Goal: Task Accomplishment & Management: Use online tool/utility

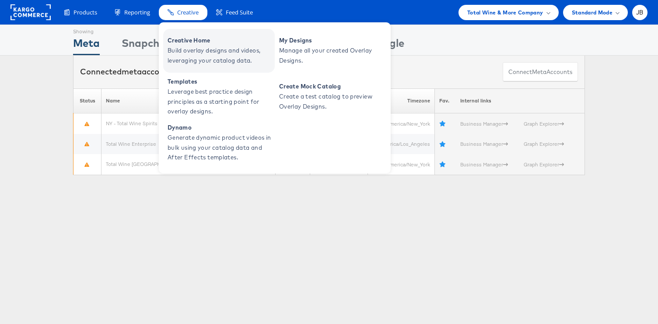
click at [185, 45] on span "Creative Home" at bounding box center [220, 40] width 105 height 10
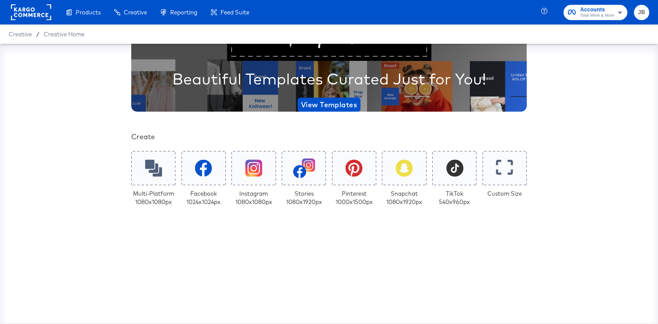
scroll to position [234, 0]
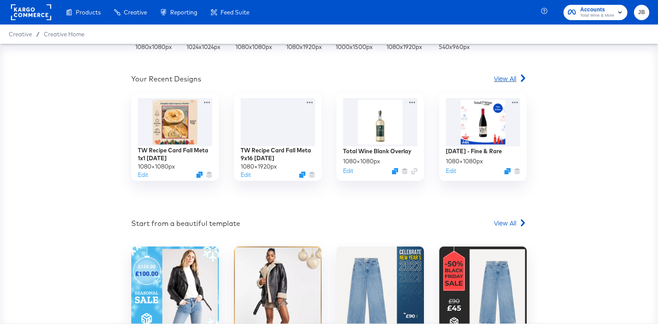
click at [508, 79] on span "View All" at bounding box center [505, 78] width 22 height 9
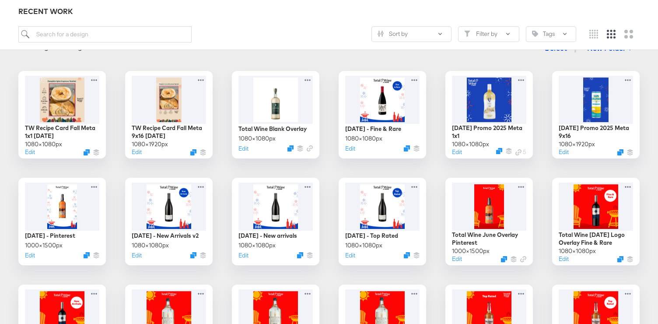
scroll to position [131, 0]
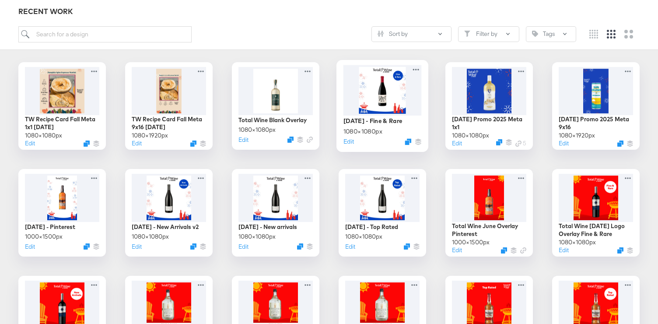
click at [384, 106] on div at bounding box center [382, 90] width 78 height 50
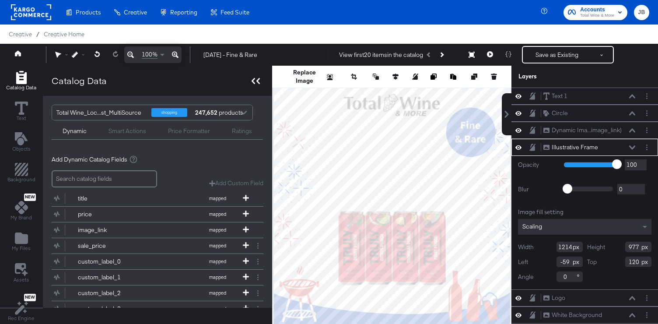
click at [252, 79] on icon at bounding box center [256, 81] width 8 height 6
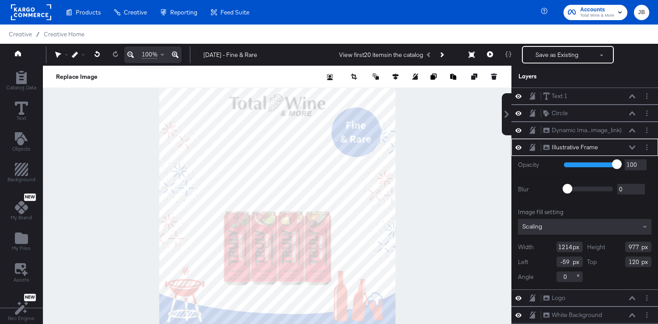
click at [519, 147] on icon at bounding box center [518, 147] width 6 height 4
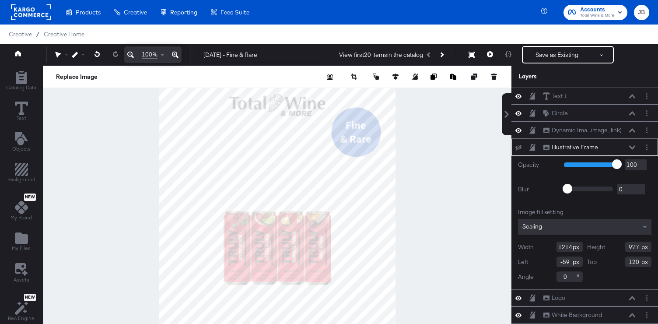
click at [519, 147] on icon at bounding box center [518, 148] width 6 height 6
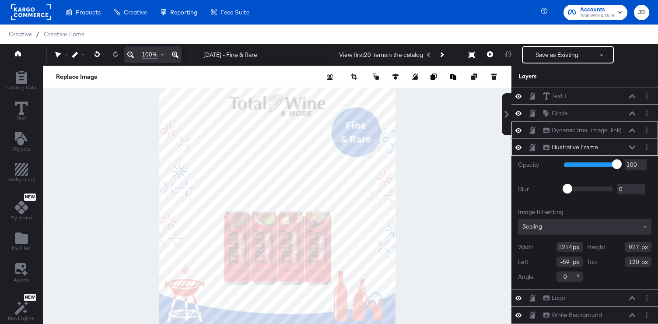
click at [518, 130] on icon at bounding box center [518, 129] width 6 height 7
click at [518, 130] on icon at bounding box center [518, 131] width 6 height 6
click at [516, 116] on icon at bounding box center [518, 112] width 6 height 7
click at [516, 116] on icon at bounding box center [518, 114] width 6 height 6
click at [67, 37] on span "Creative Home" at bounding box center [64, 34] width 41 height 7
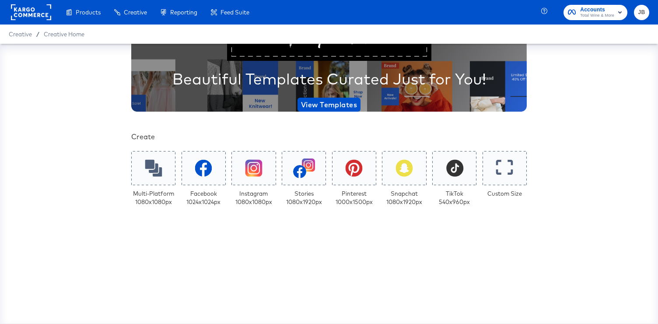
scroll to position [103, 0]
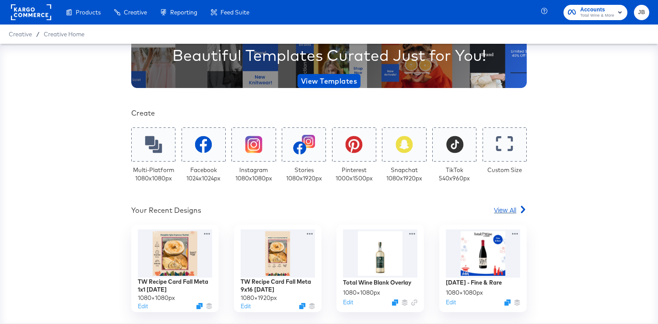
click at [507, 211] on span "View All" at bounding box center [505, 209] width 22 height 9
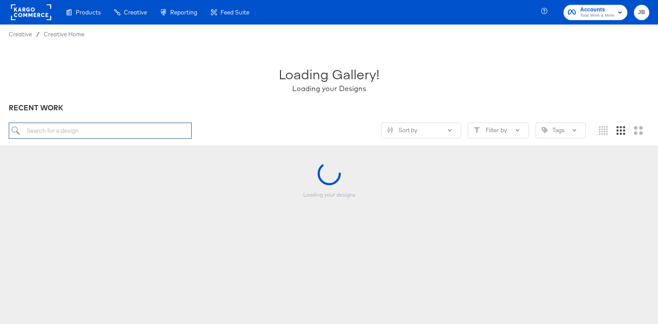
click at [130, 132] on input "search" at bounding box center [100, 131] width 183 height 16
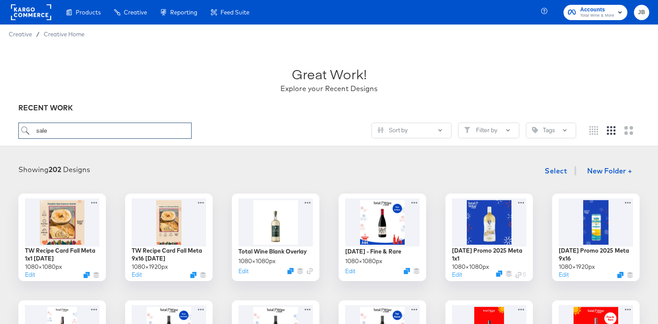
type input "sale"
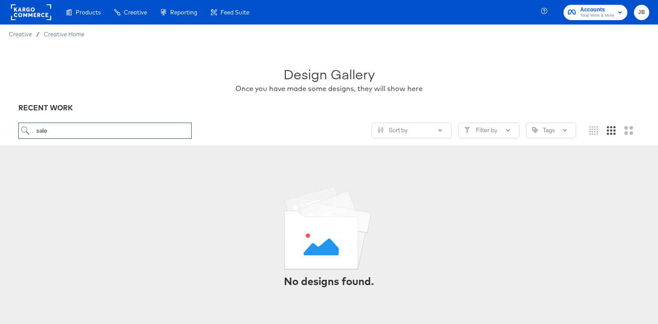
click at [53, 132] on input "sale" at bounding box center [104, 131] width 173 height 16
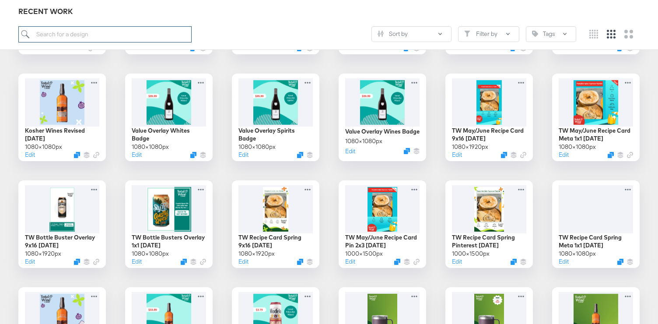
scroll to position [548, 0]
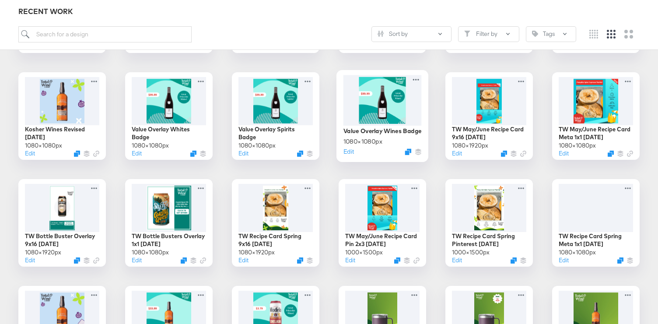
click at [384, 102] on div at bounding box center [382, 100] width 78 height 50
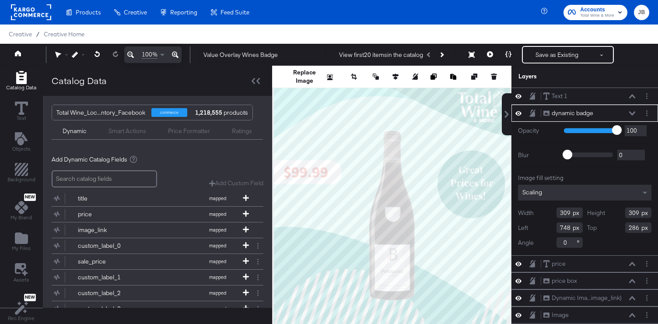
click at [520, 113] on icon at bounding box center [518, 113] width 6 height 4
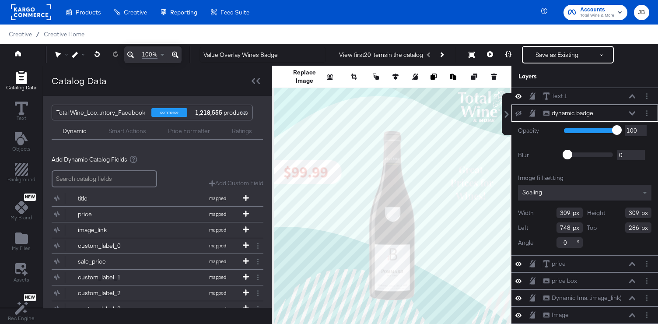
click at [520, 113] on icon at bounding box center [518, 113] width 6 height 6
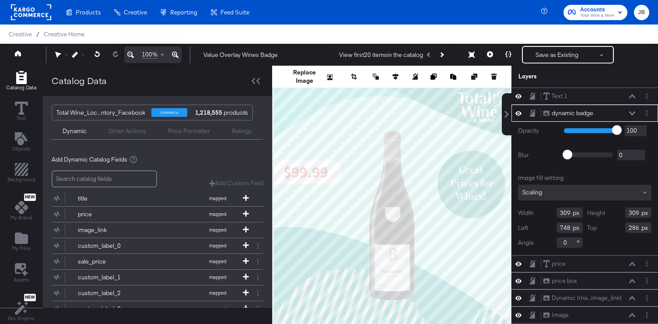
click at [631, 112] on icon at bounding box center [632, 113] width 6 height 4
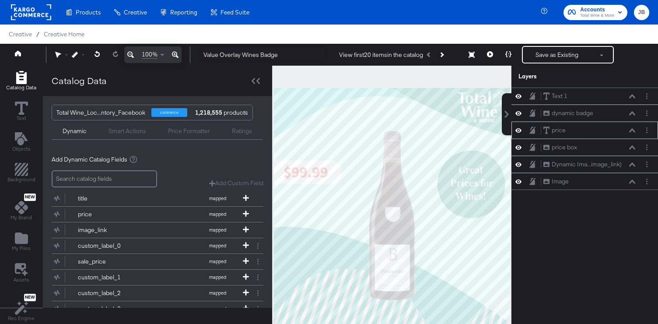
click at [519, 130] on icon at bounding box center [518, 130] width 6 height 4
click at [519, 130] on icon at bounding box center [518, 131] width 6 height 6
click at [647, 133] on button "Layer Options" at bounding box center [646, 130] width 9 height 9
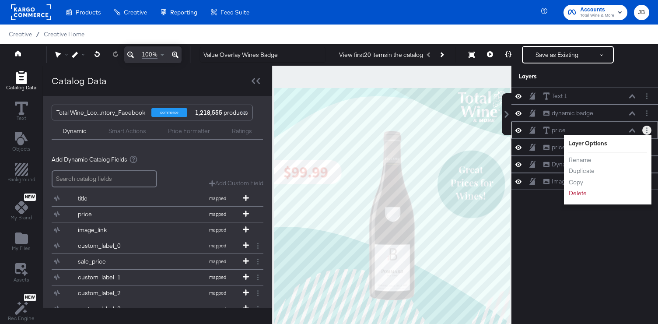
click at [635, 128] on icon at bounding box center [632, 130] width 6 height 4
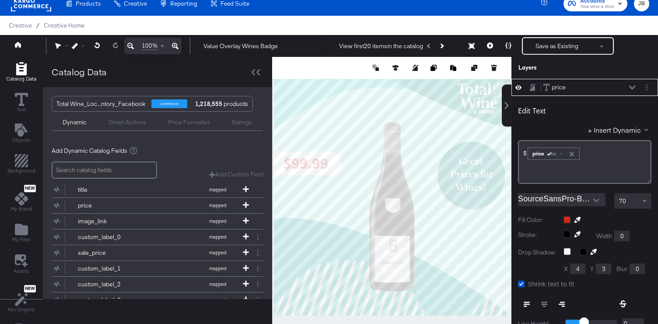
click at [631, 89] on icon at bounding box center [632, 87] width 6 height 4
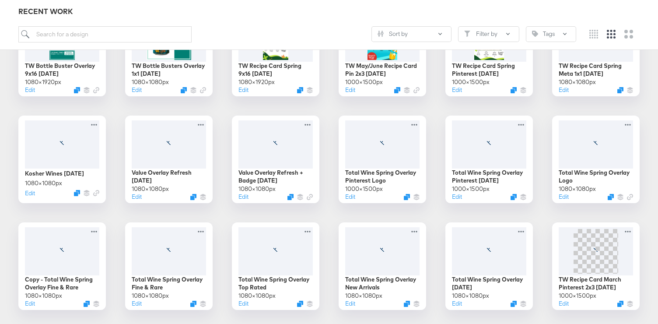
scroll to position [853, 0]
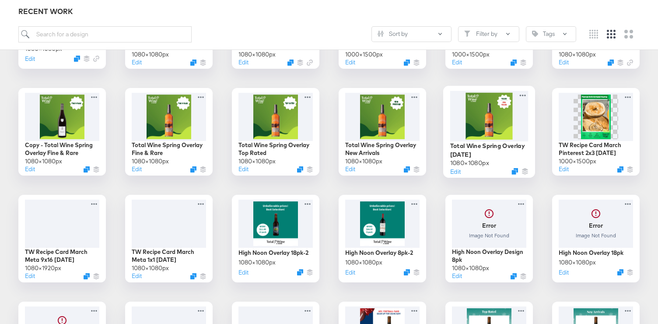
click at [484, 120] on div at bounding box center [489, 116] width 78 height 50
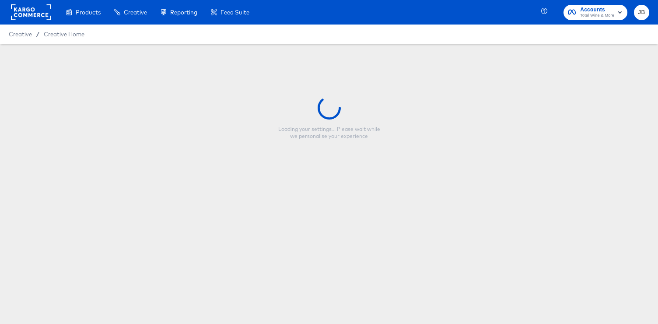
type input "Total Wine Spring Overlay [DATE]"
